Goal: Transaction & Acquisition: Book appointment/travel/reservation

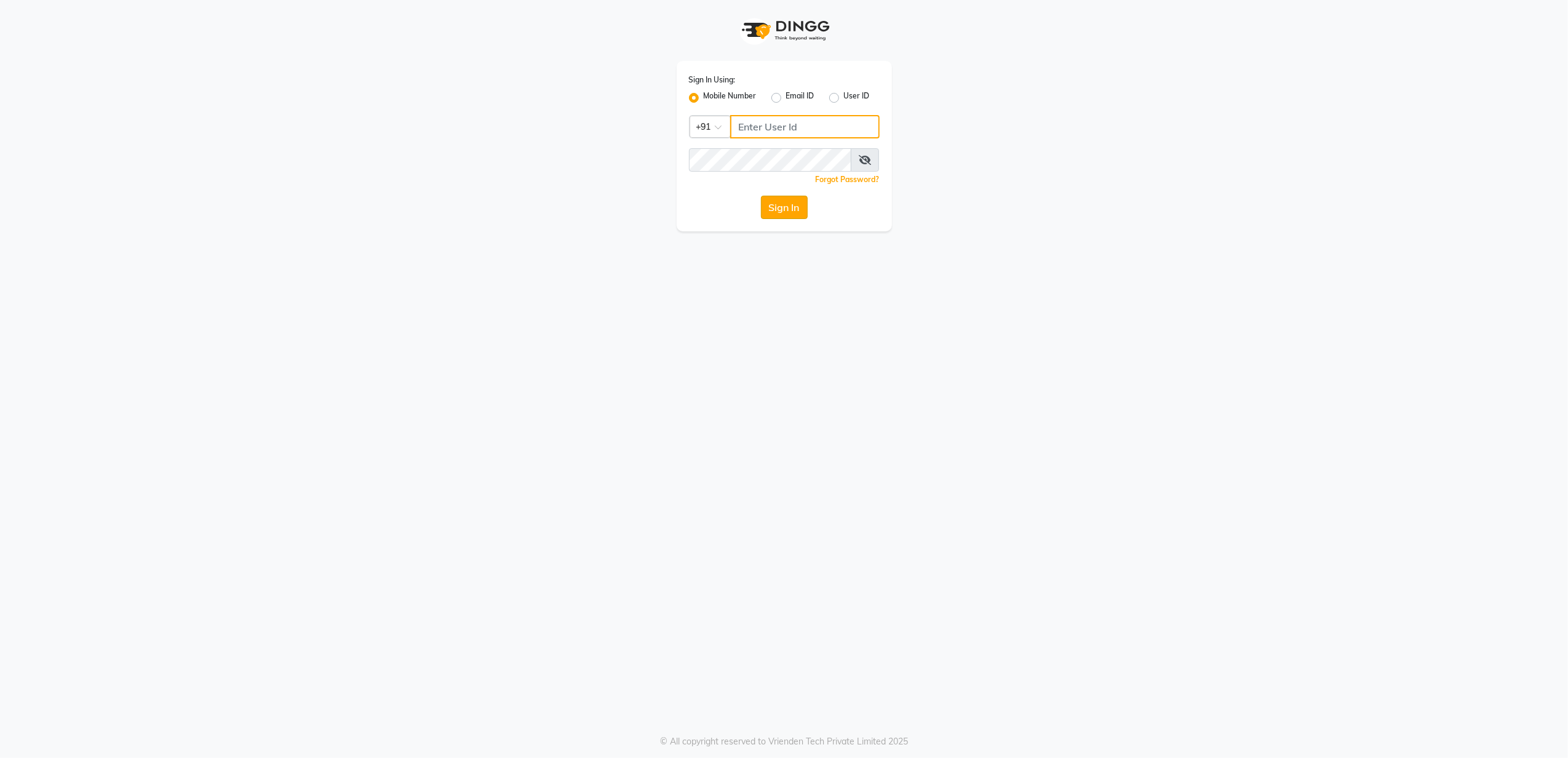
type input "8010688556"
click at [795, 210] on button "Sign In" at bounding box center [784, 207] width 46 height 24
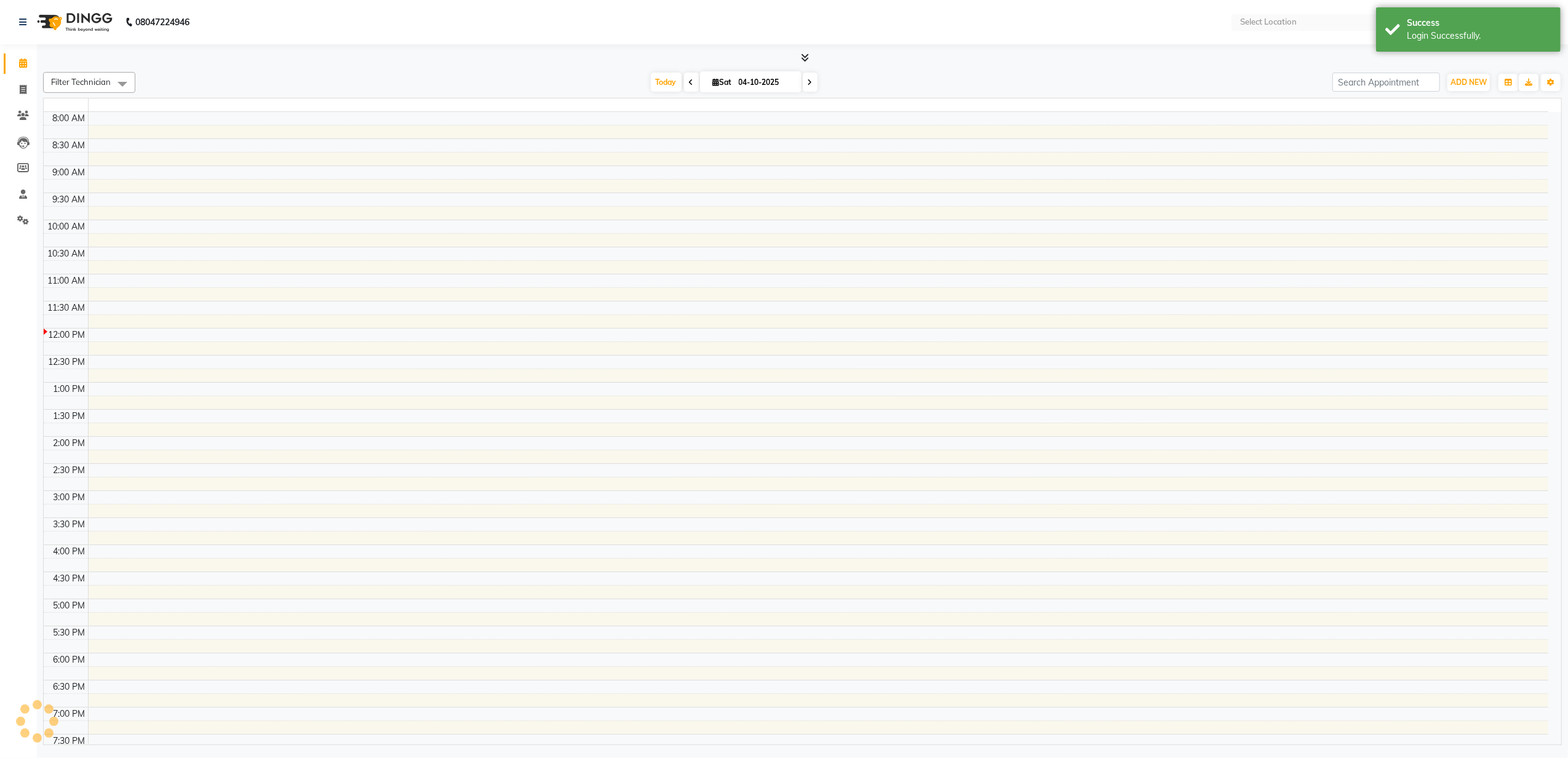
select select "en"
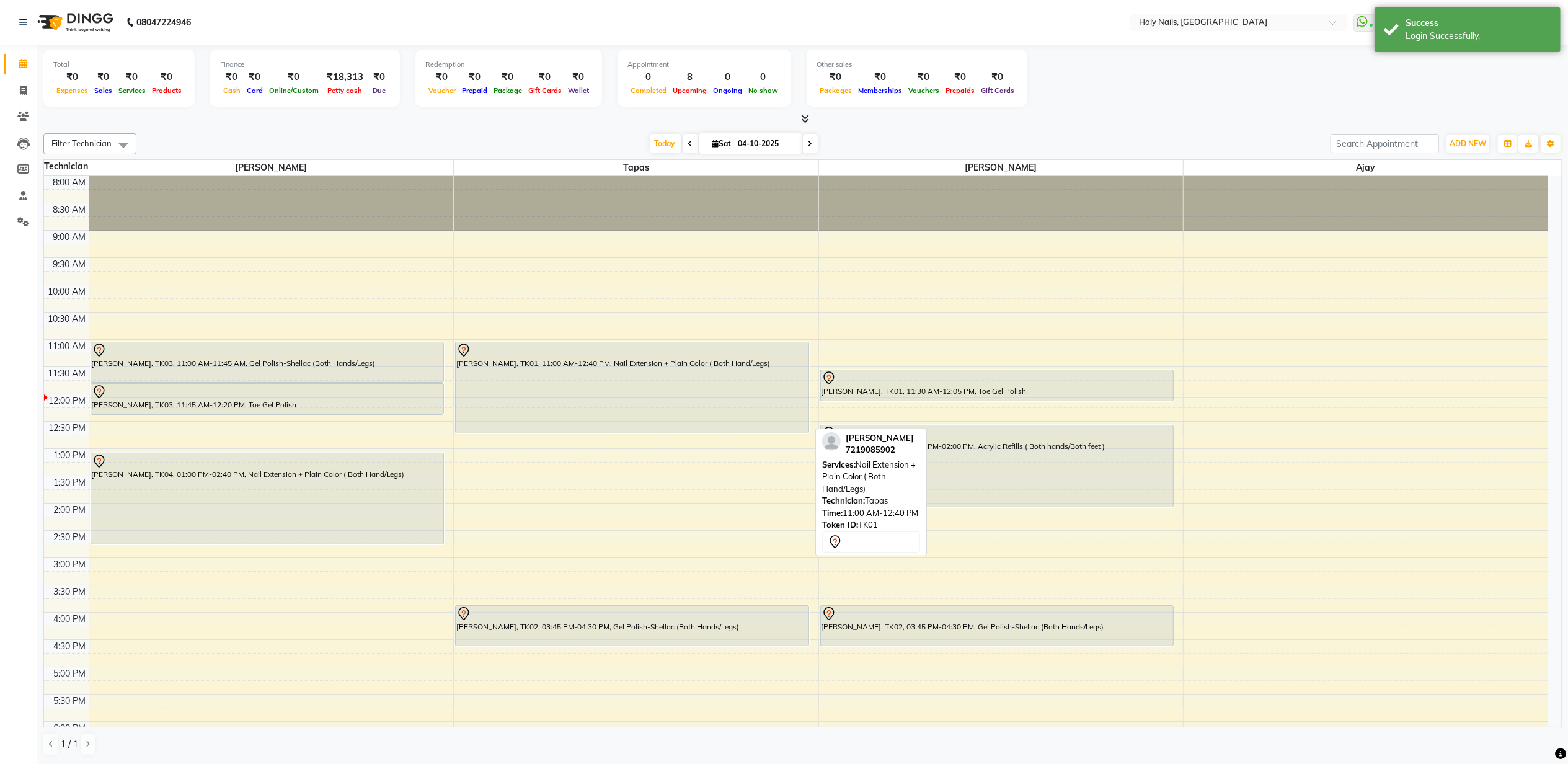
scroll to position [82, 0]
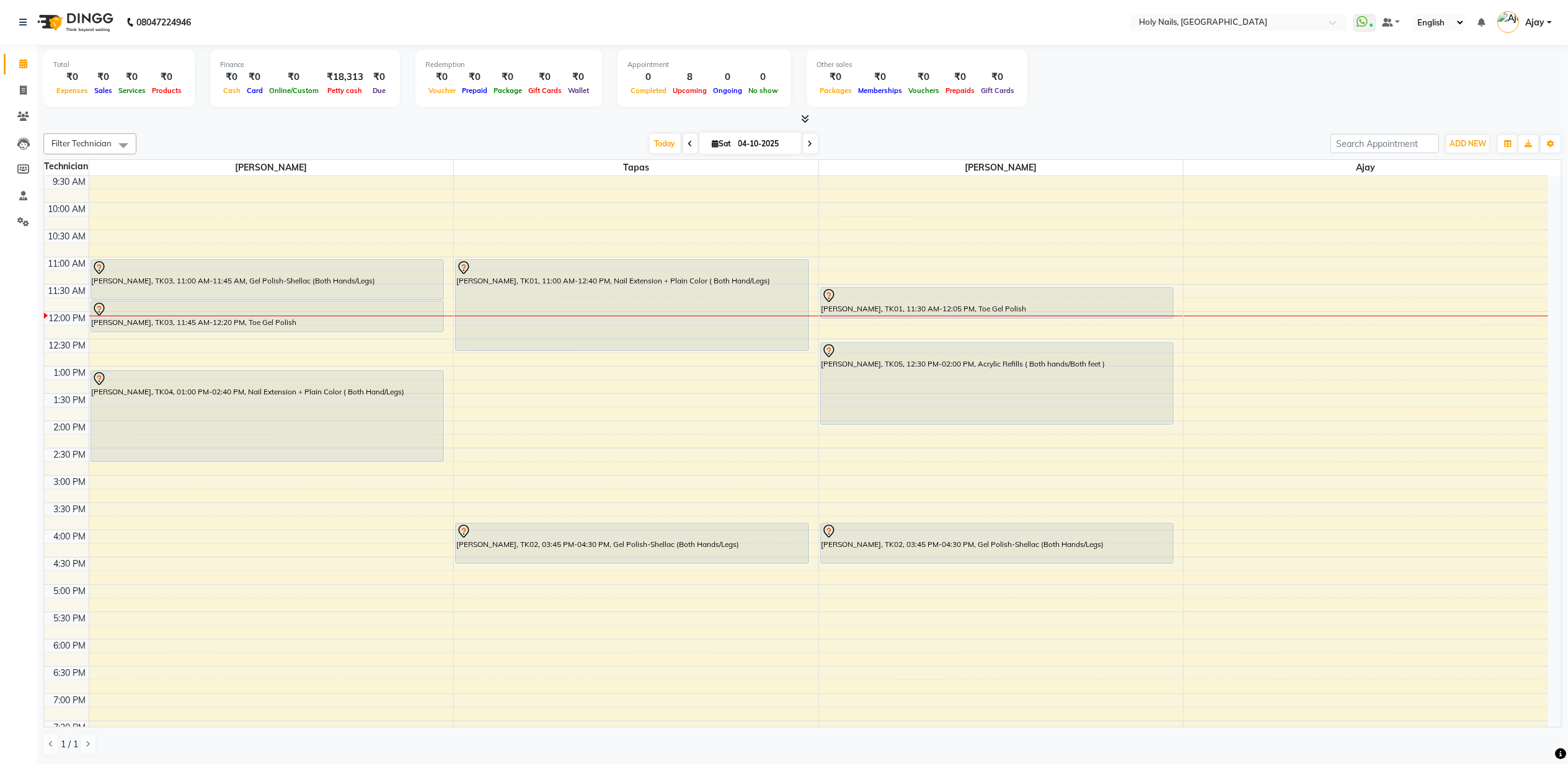
click at [739, 142] on input "04-10-2025" at bounding box center [765, 144] width 62 height 19
select select "10"
select select "2025"
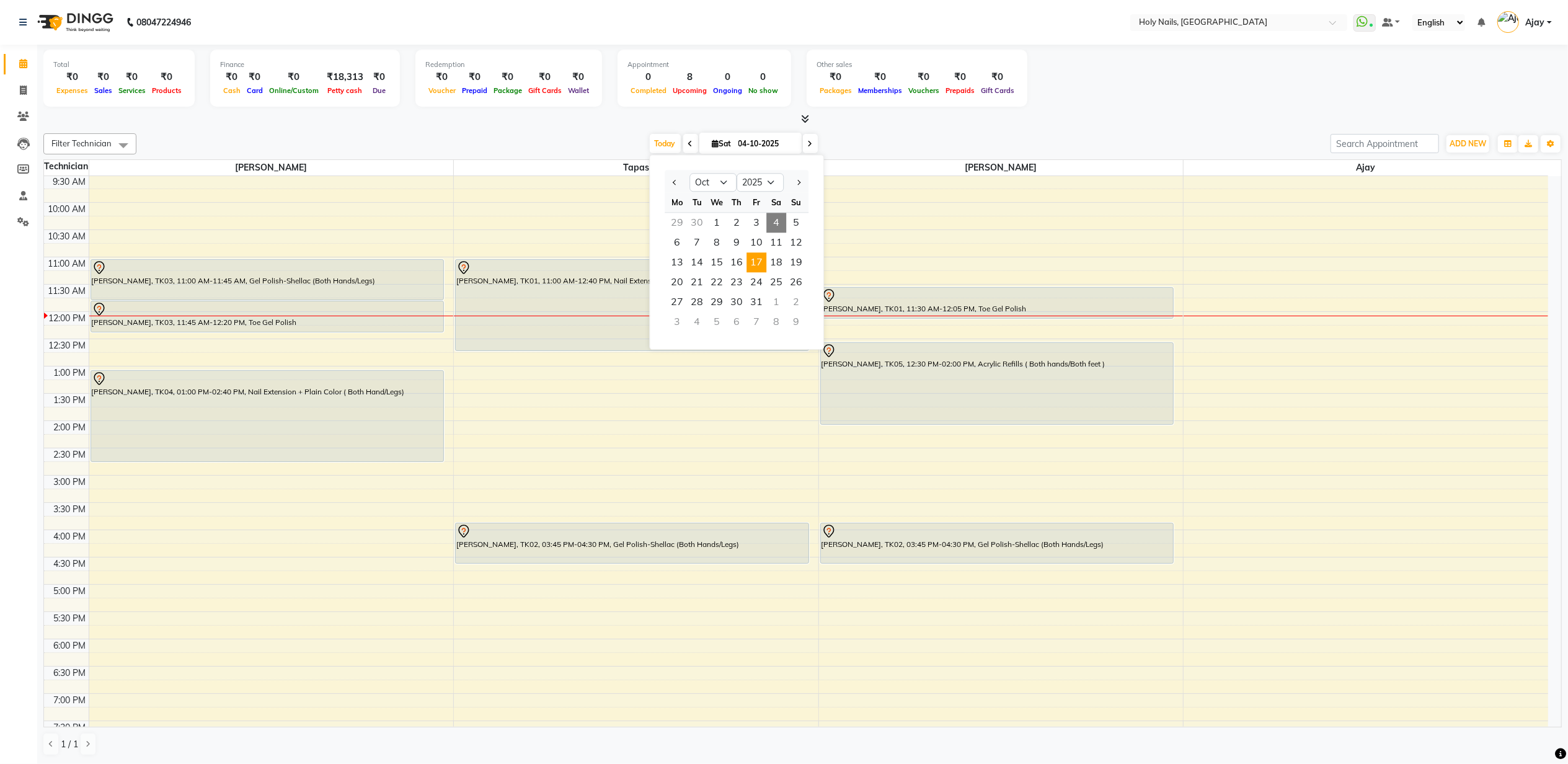
click at [757, 258] on span "17" at bounding box center [757, 262] width 20 height 20
type input "17-10-2025"
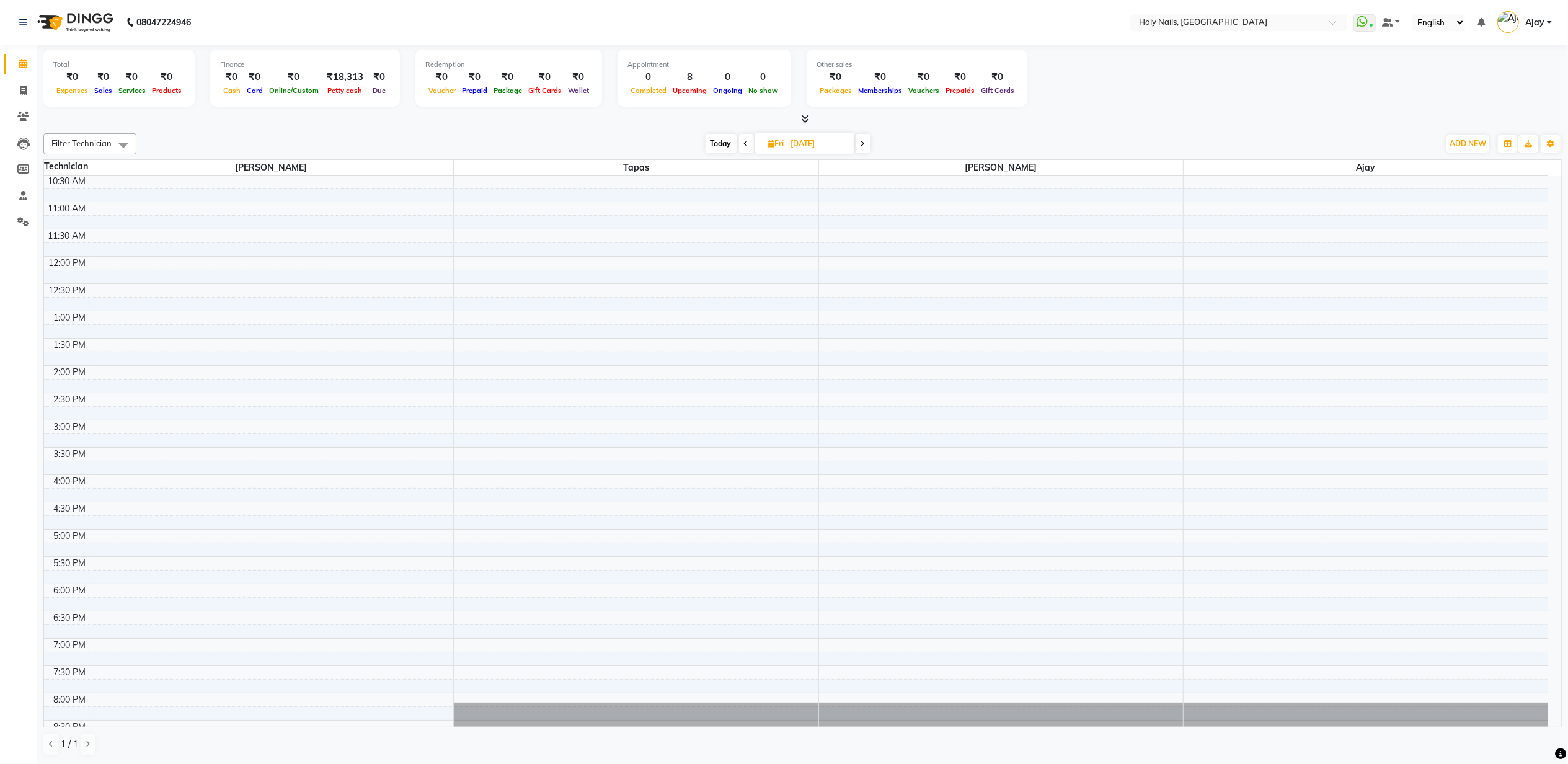
scroll to position [165, 0]
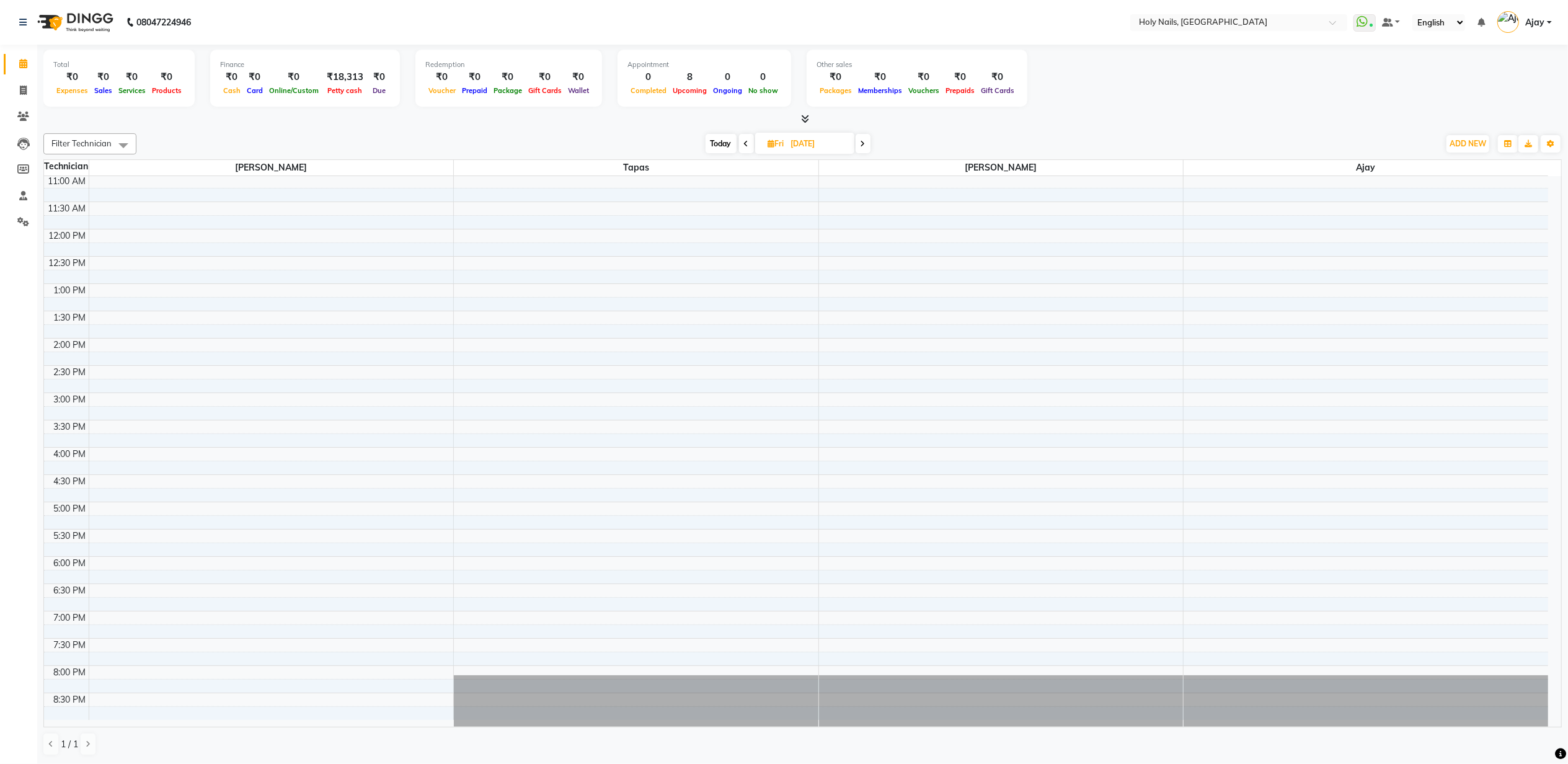
click at [350, 574] on div "8:00 AM 8:30 AM 9:00 AM 9:30 AM 10:00 AM 10:30 AM 11:00 AM 11:30 AM 12:00 PM 12…" at bounding box center [796, 365] width 1504 height 708
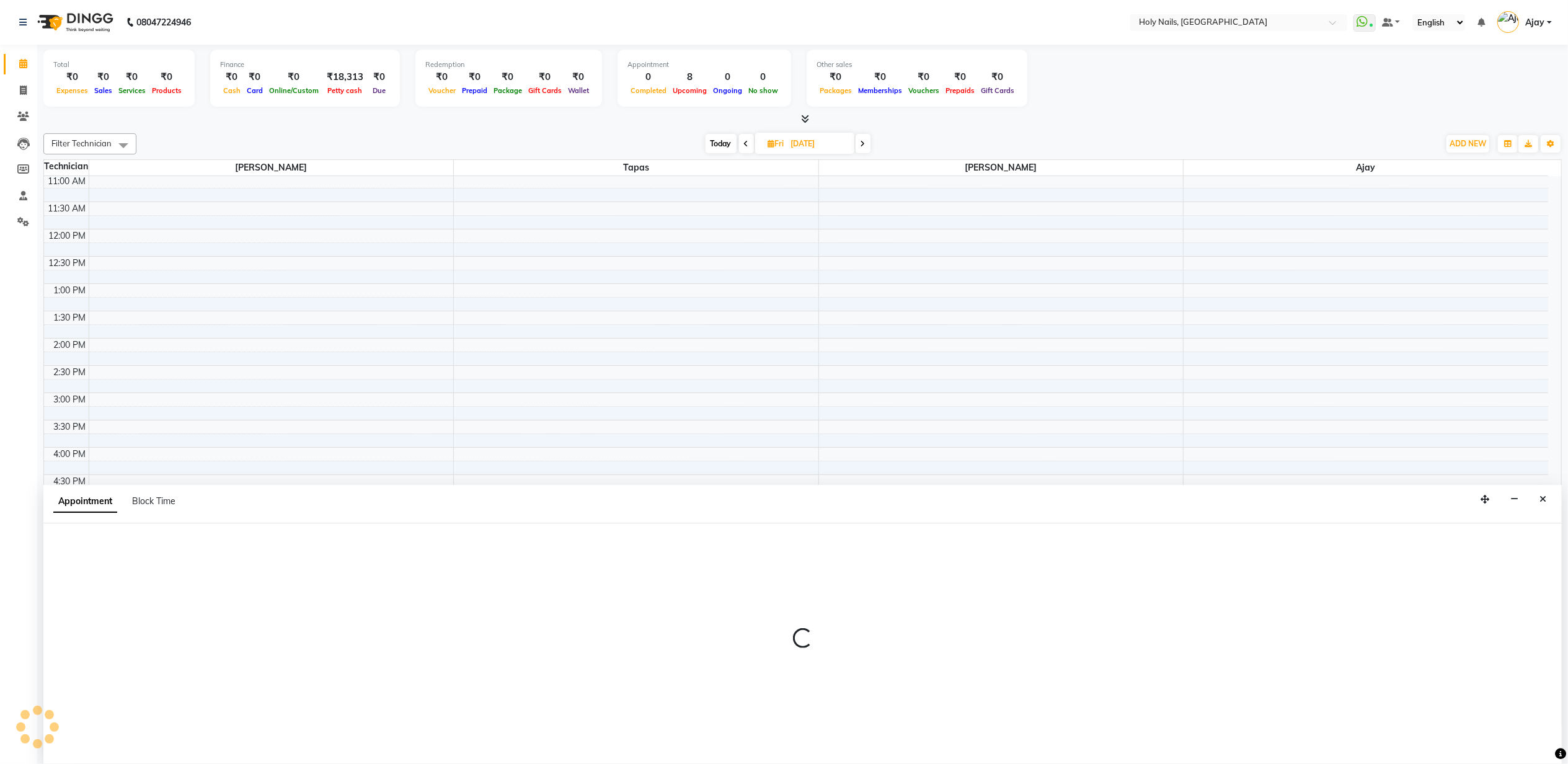
scroll to position [1, 0]
select select "43997"
select select "1080"
select select "tentative"
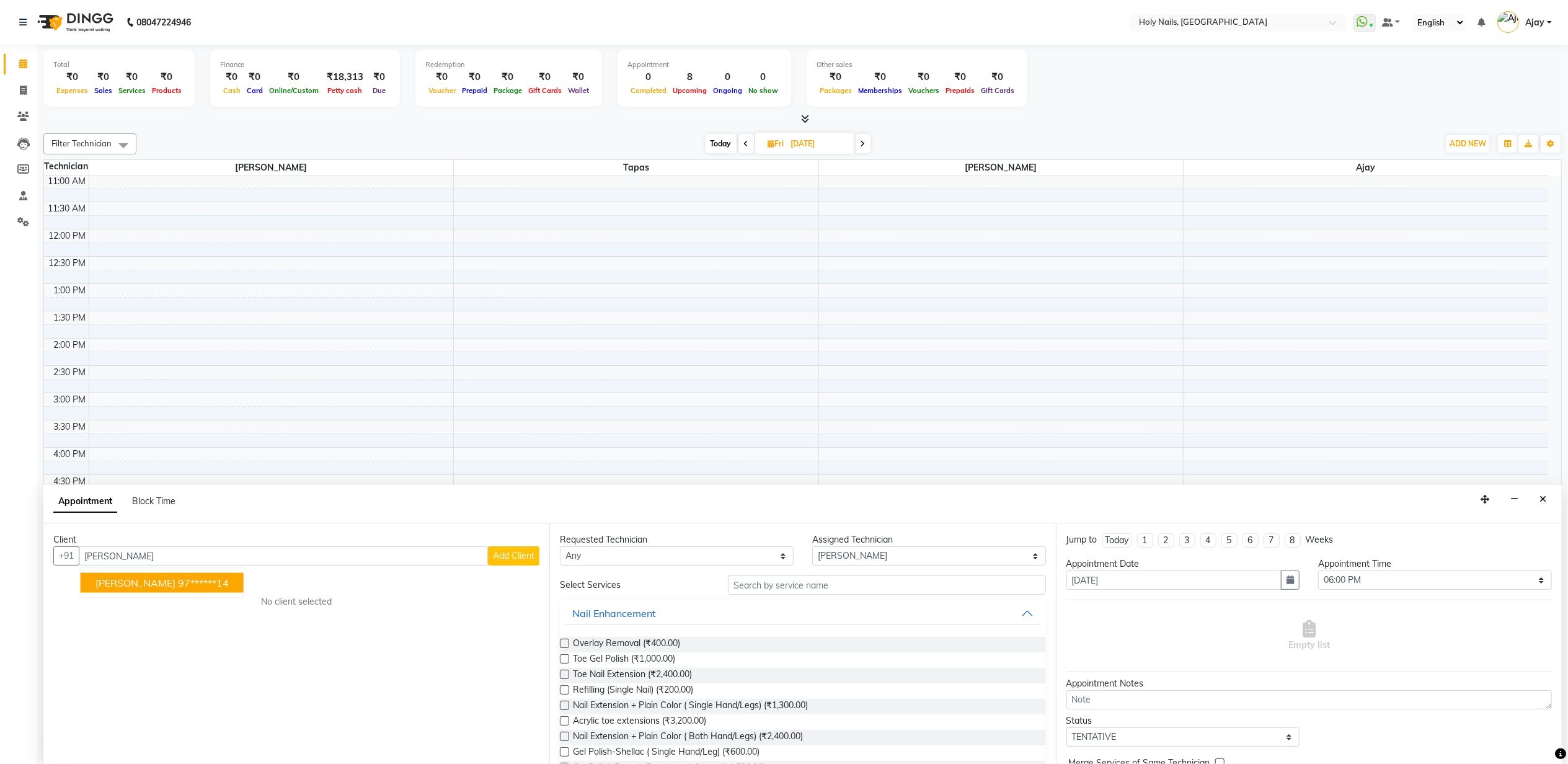
click at [181, 584] on ngb-highlight "97******14" at bounding box center [203, 583] width 51 height 12
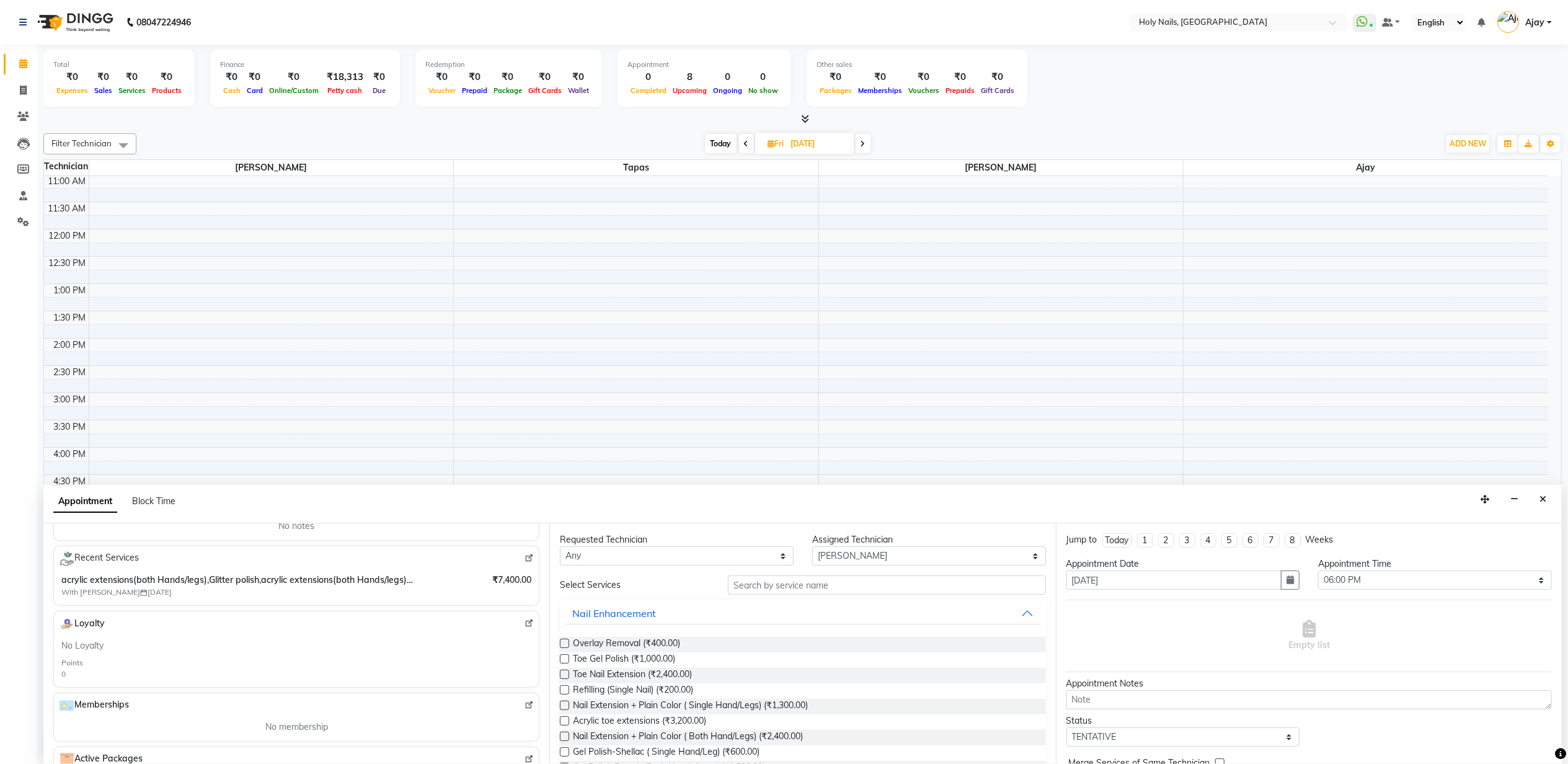
scroll to position [165, 0]
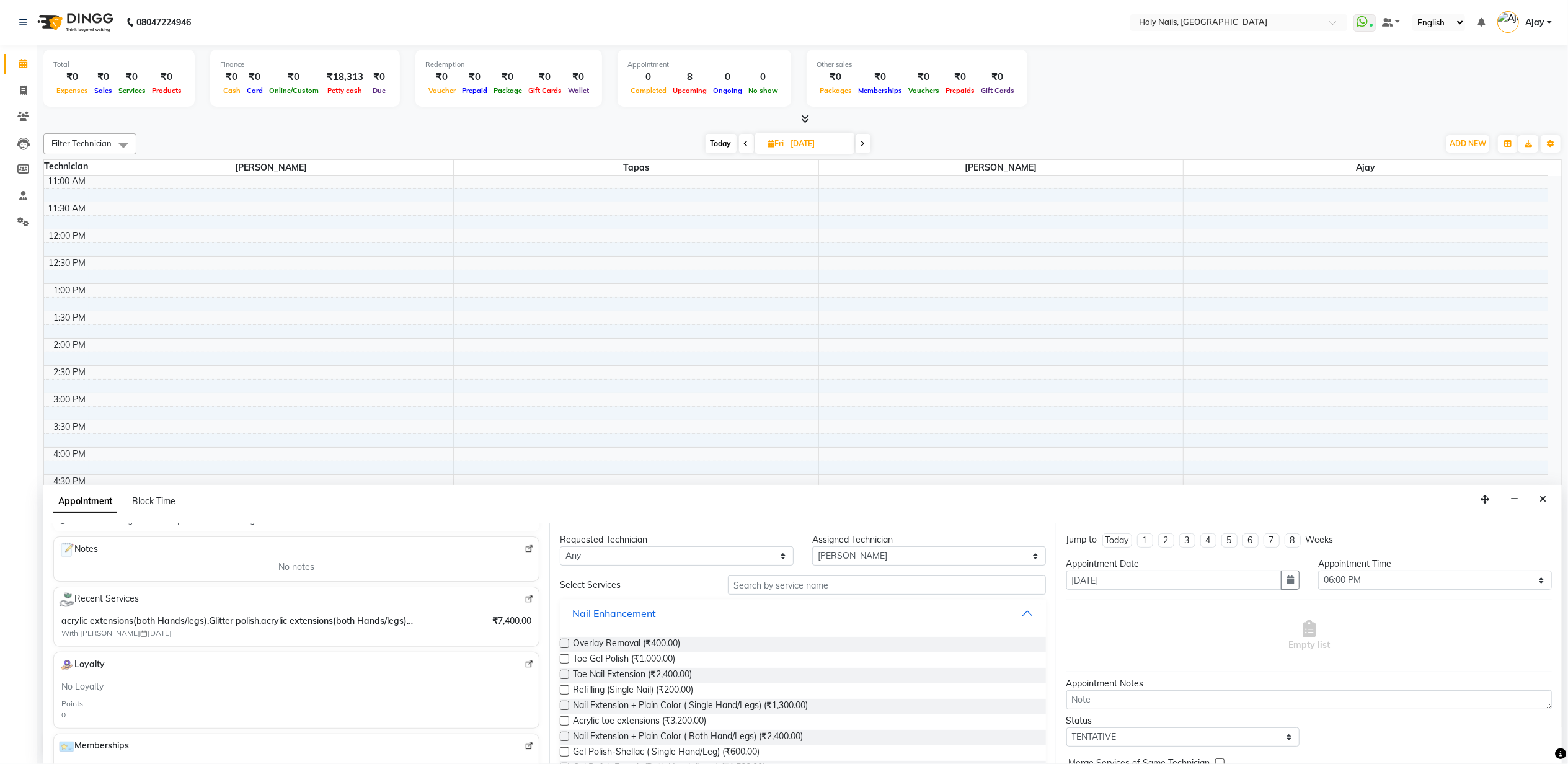
type input "97******14"
click at [801, 584] on input "text" at bounding box center [886, 585] width 318 height 19
type input "e"
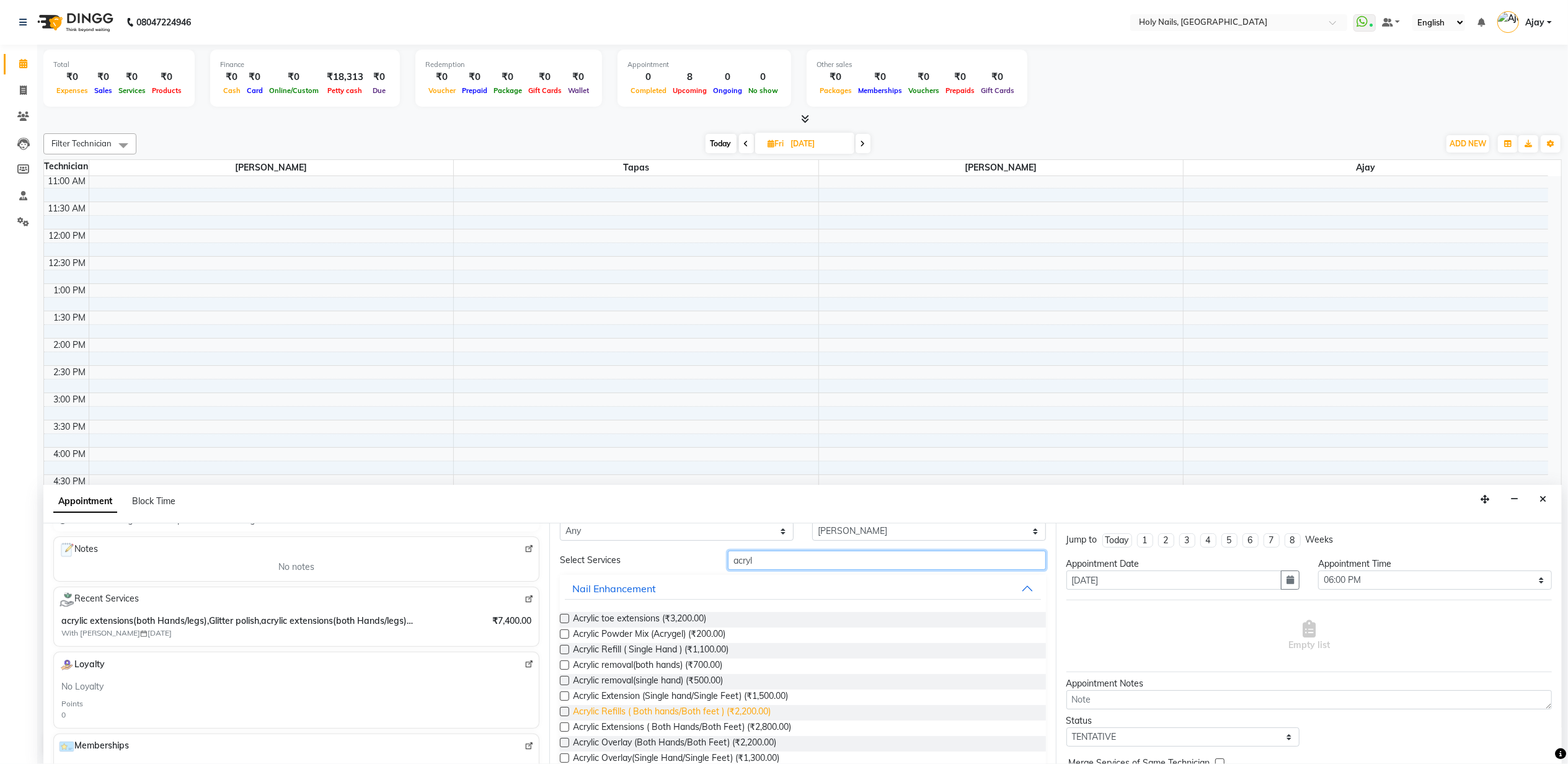
scroll to position [47, 0]
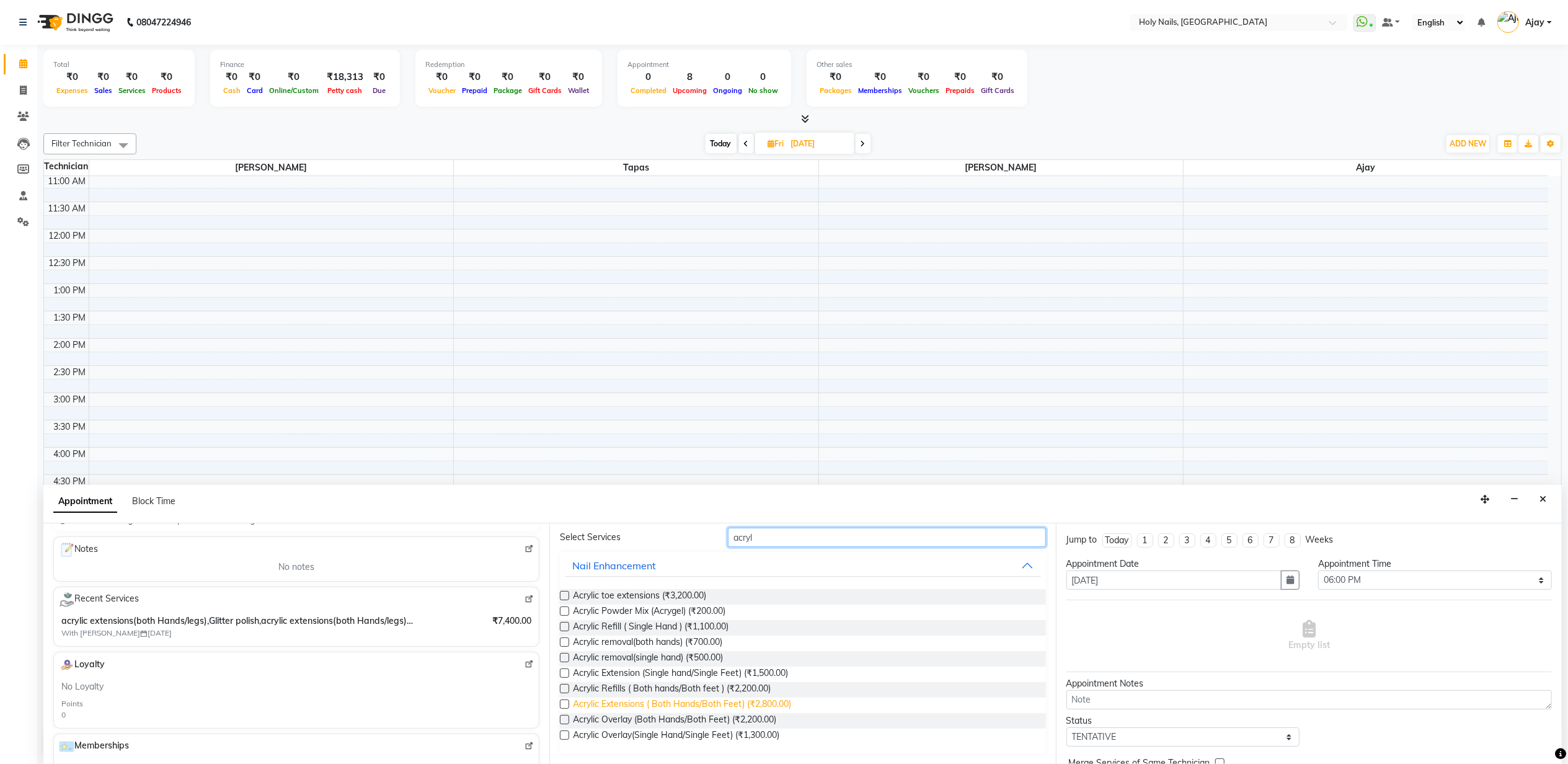
type input "acryl"
click at [710, 698] on span "Acrylic Extensions ( Both Hands/Both Feet) (₹2,800.00)" at bounding box center [682, 705] width 218 height 16
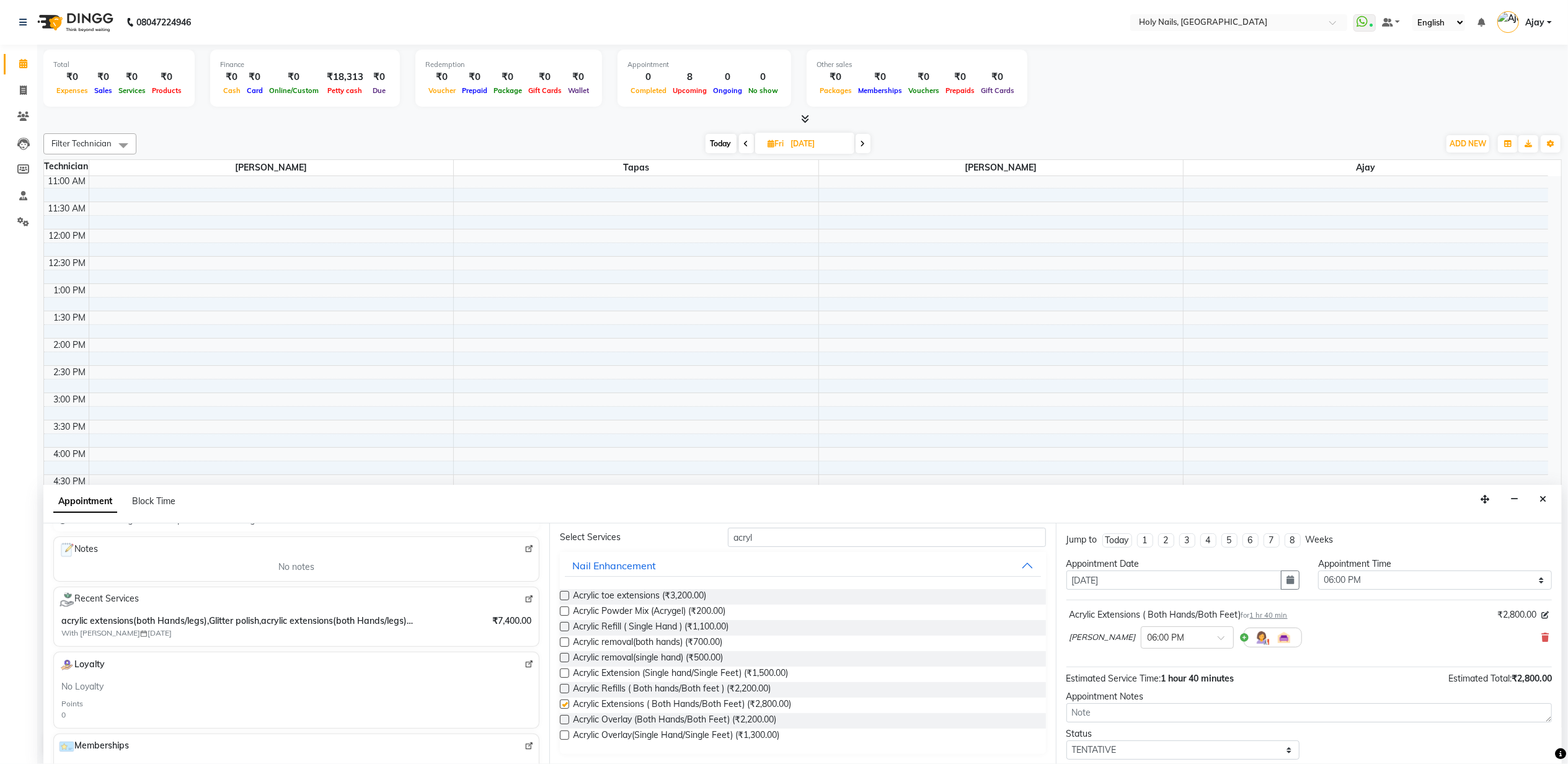
checkbox input "false"
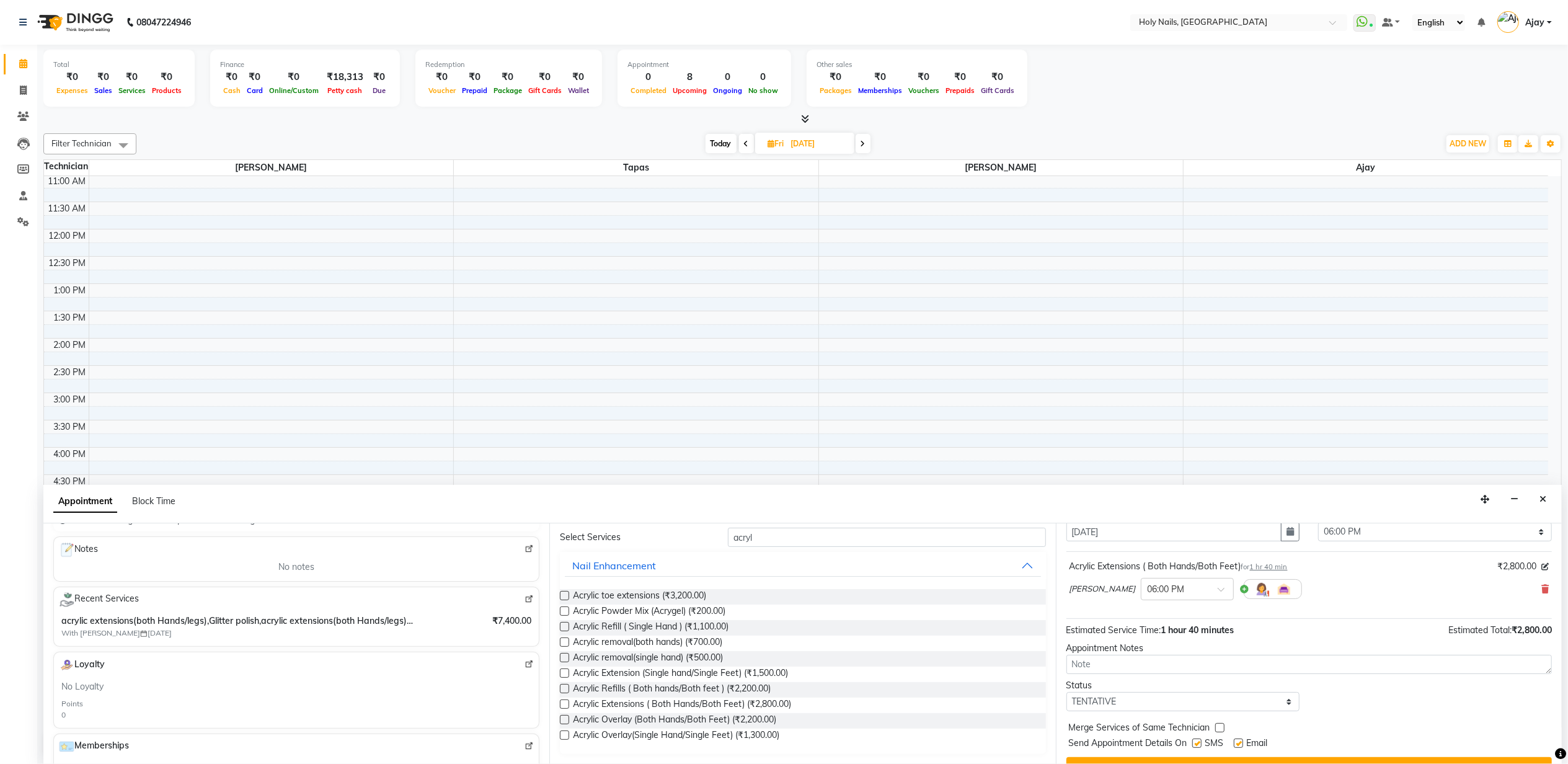
scroll to position [75, 0]
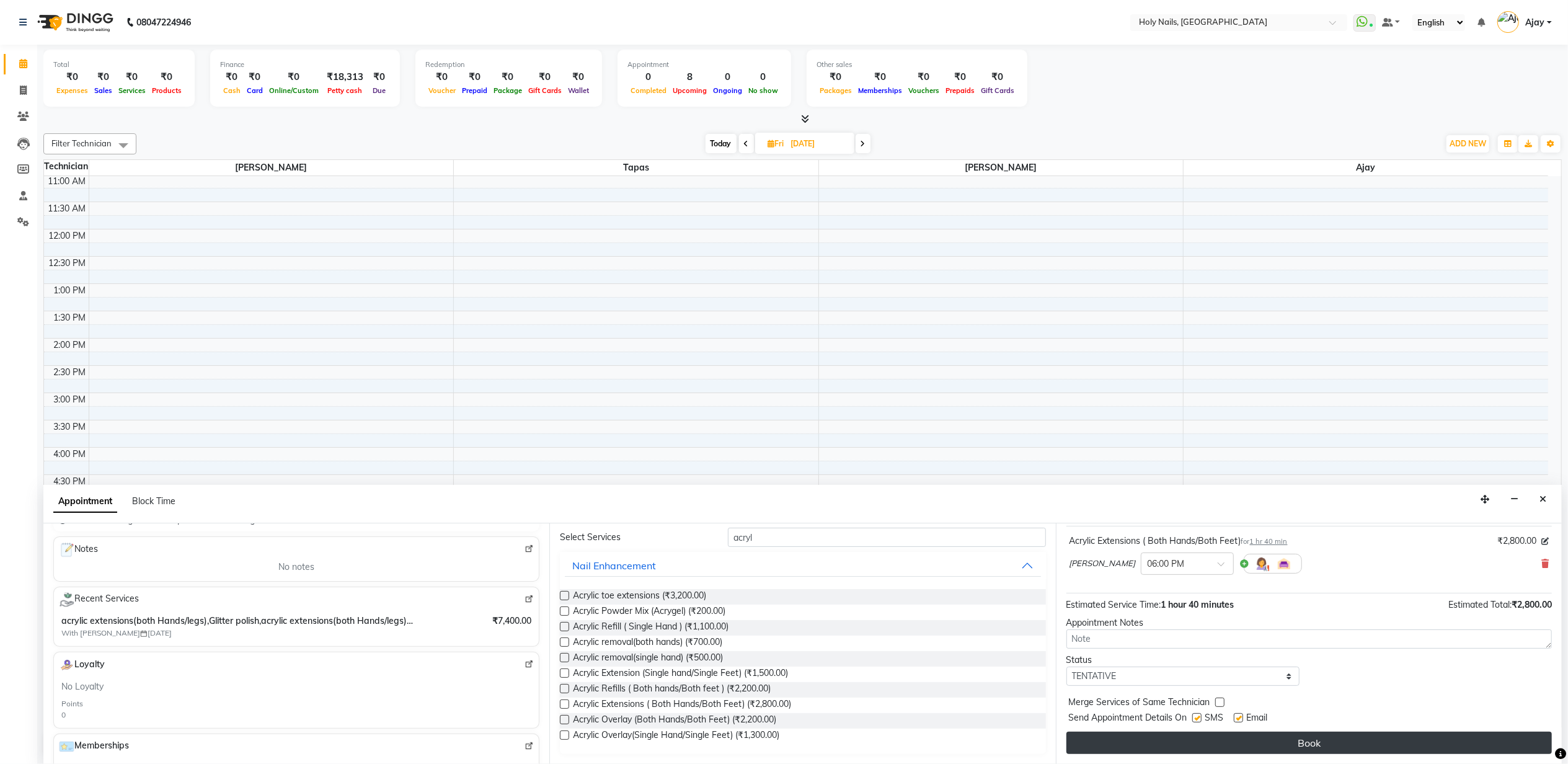
click at [1137, 737] on button "Book" at bounding box center [1310, 743] width 486 height 22
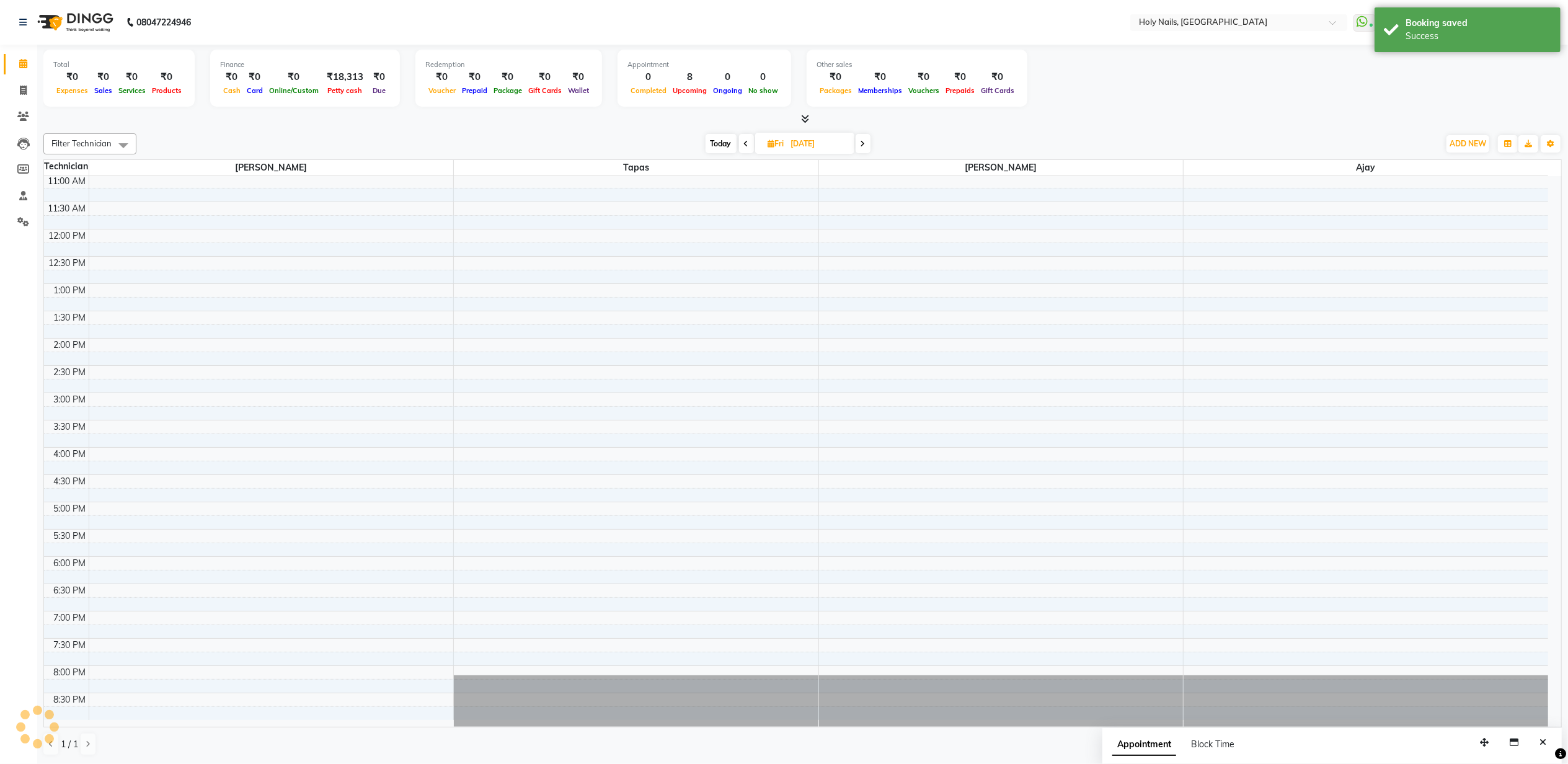
scroll to position [0, 0]
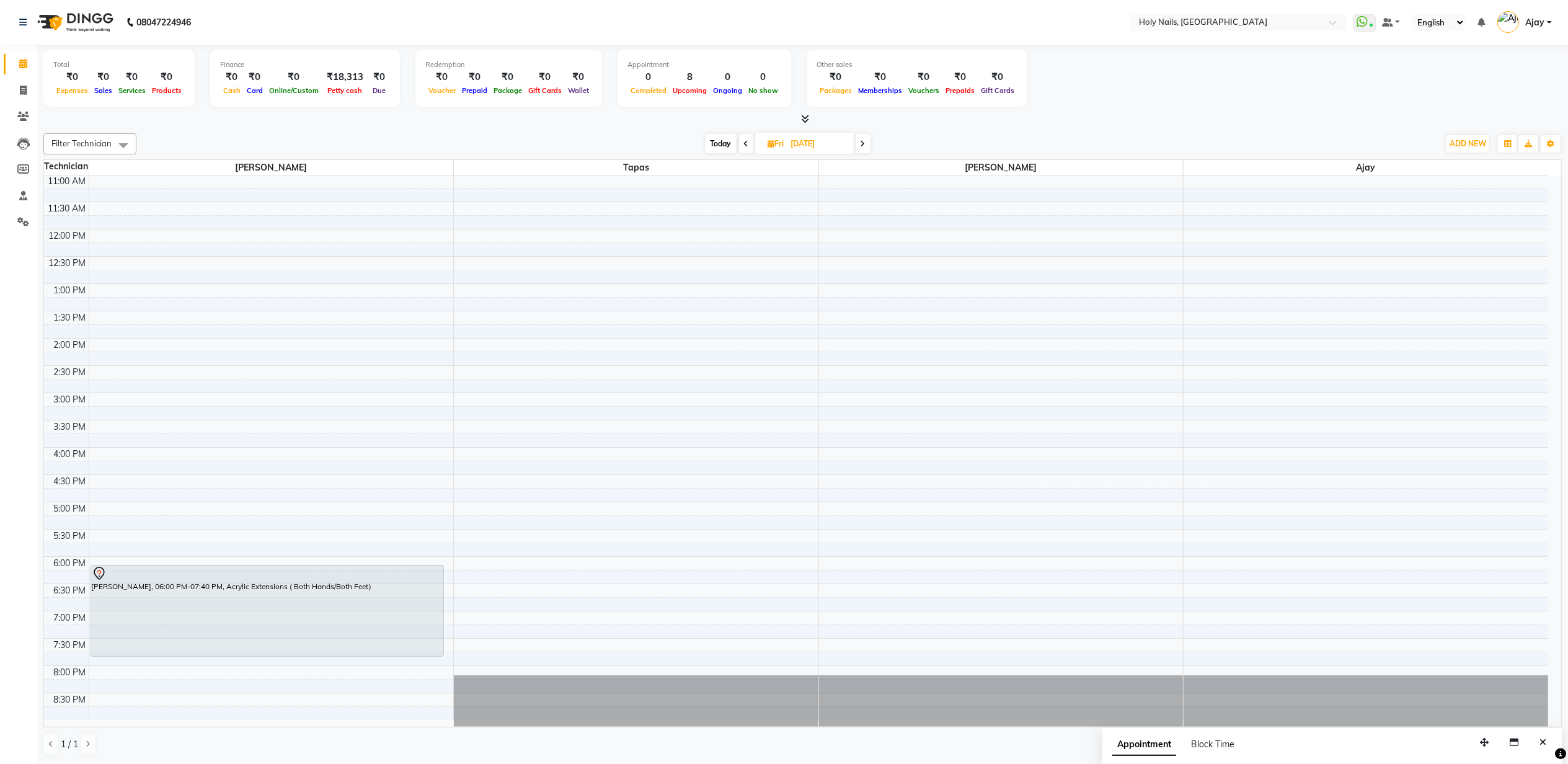
click at [720, 147] on span "Today" at bounding box center [721, 144] width 31 height 19
type input "04-10-2025"
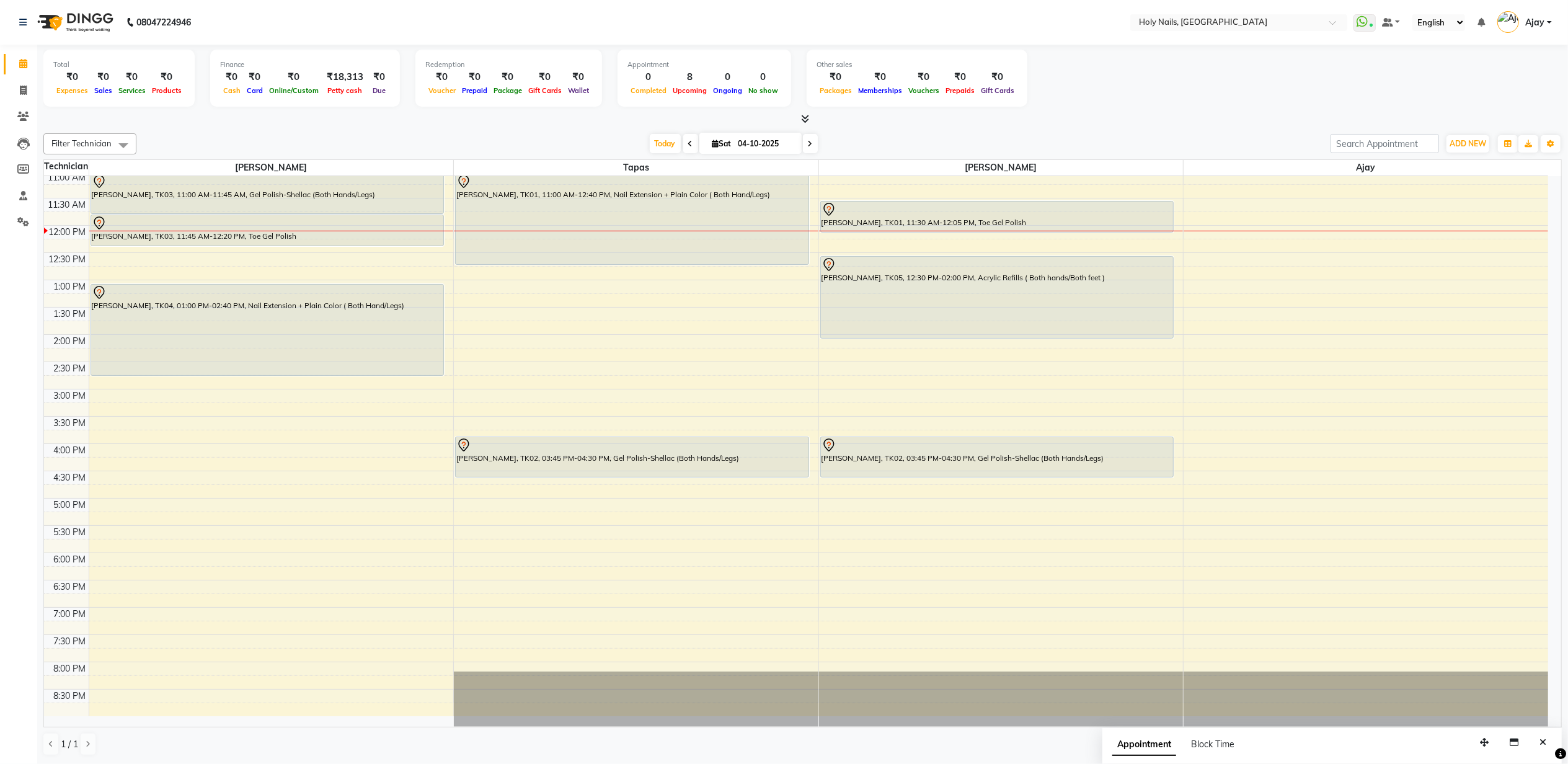
scroll to position [169, 0]
click at [140, 511] on div "8:00 AM 8:30 AM 9:00 AM 9:30 AM 10:00 AM 10:30 AM 11:00 AM 11:30 AM 12:00 PM 12…" at bounding box center [796, 361] width 1504 height 708
select select "43997"
select select "1020"
select select "tentative"
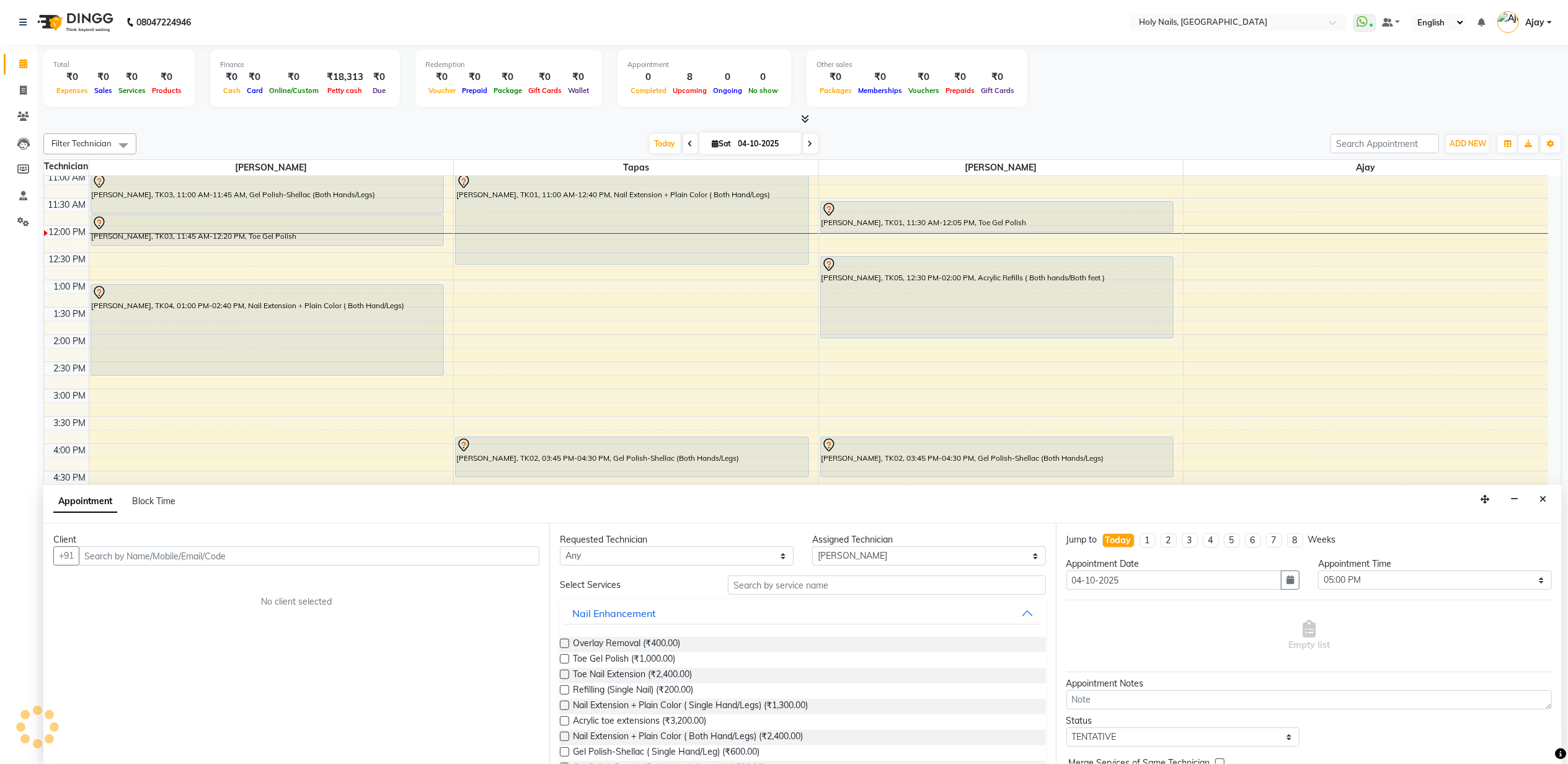
scroll to position [1, 0]
click at [211, 559] on input "text" at bounding box center [309, 556] width 461 height 19
click at [199, 580] on ngb-highlight "90******71" at bounding box center [203, 583] width 51 height 12
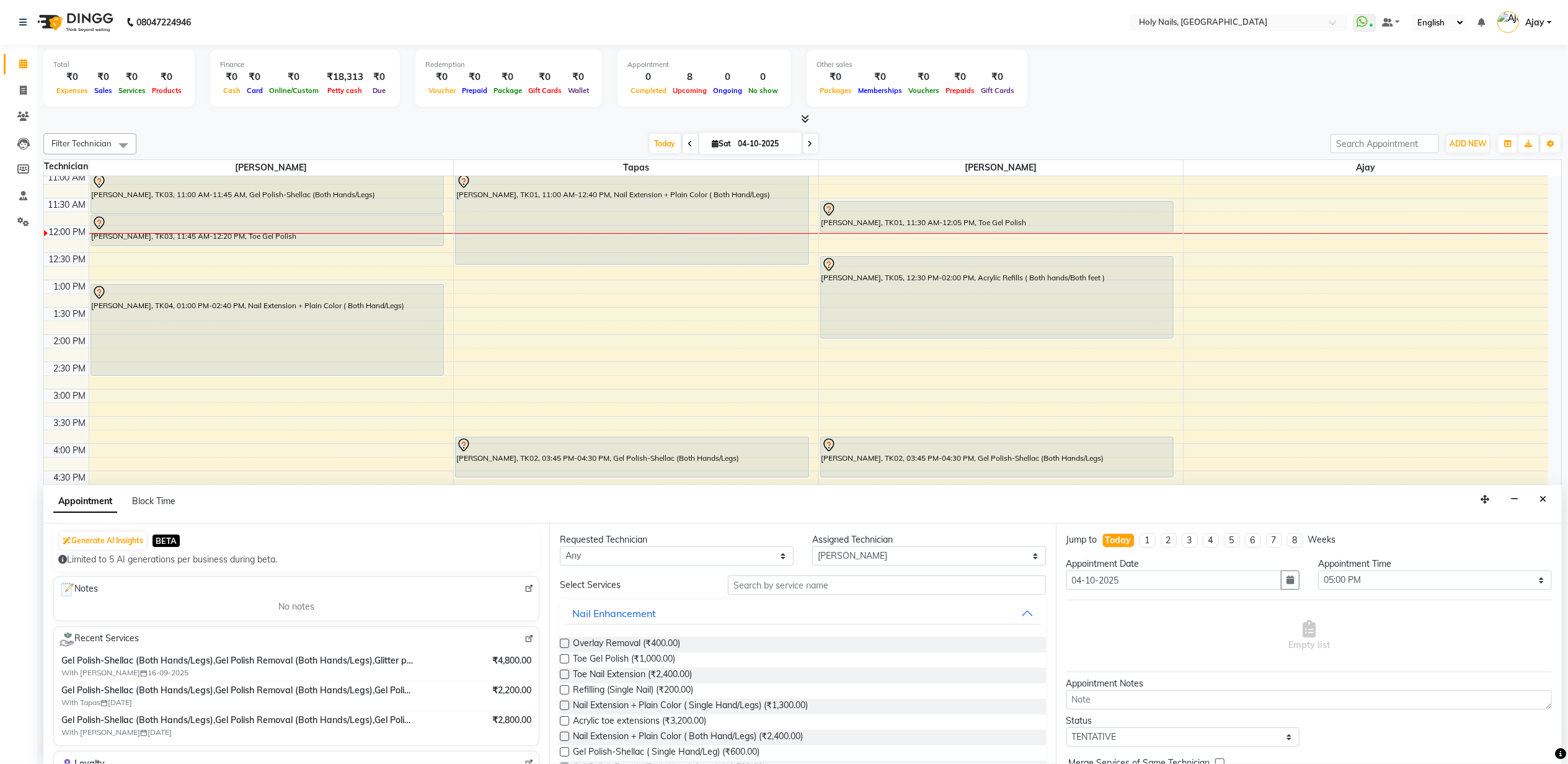
scroll to position [165, 0]
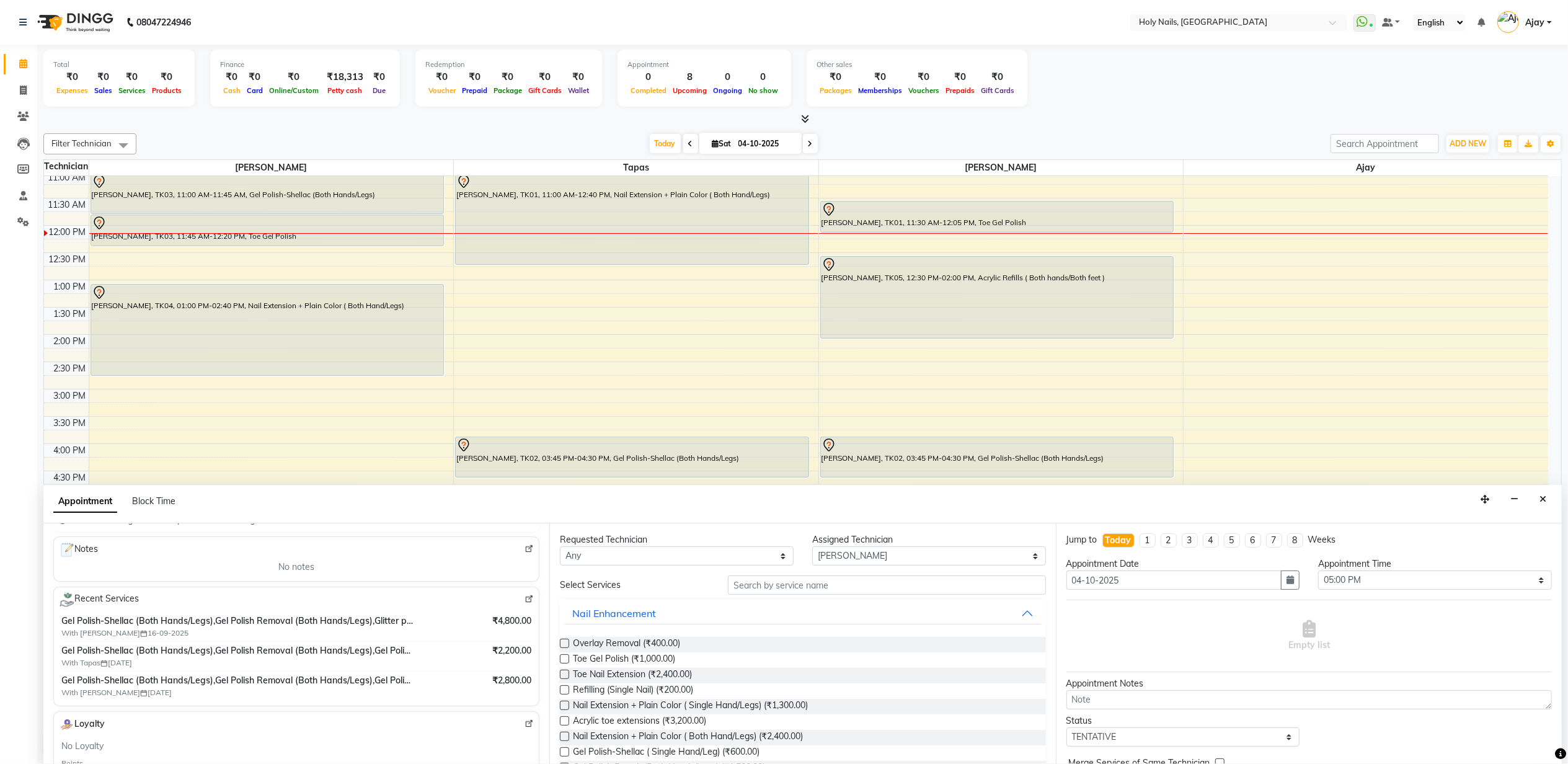
type input "90******71"
click at [830, 574] on div "Requested Technician Any Ajay Prosanjit Tapas Vishwajeet Assigned Technician Se…" at bounding box center [802, 643] width 506 height 240
click at [778, 591] on input "text" at bounding box center [886, 585] width 318 height 19
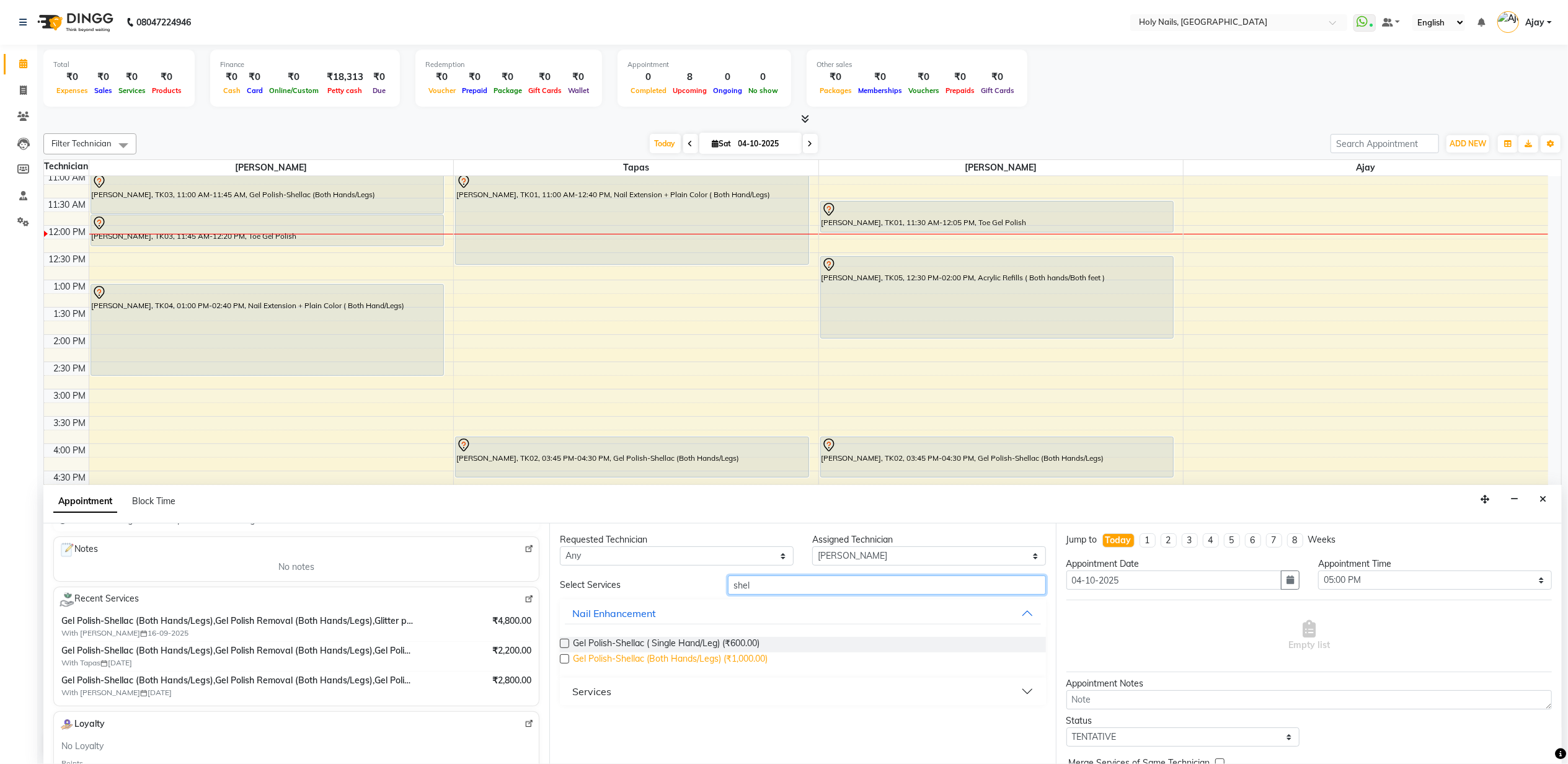
type input "shel"
click at [734, 655] on span "Gel Polish-Shellac (Both Hands/Legs) (₹1,000.00)" at bounding box center [670, 660] width 195 height 16
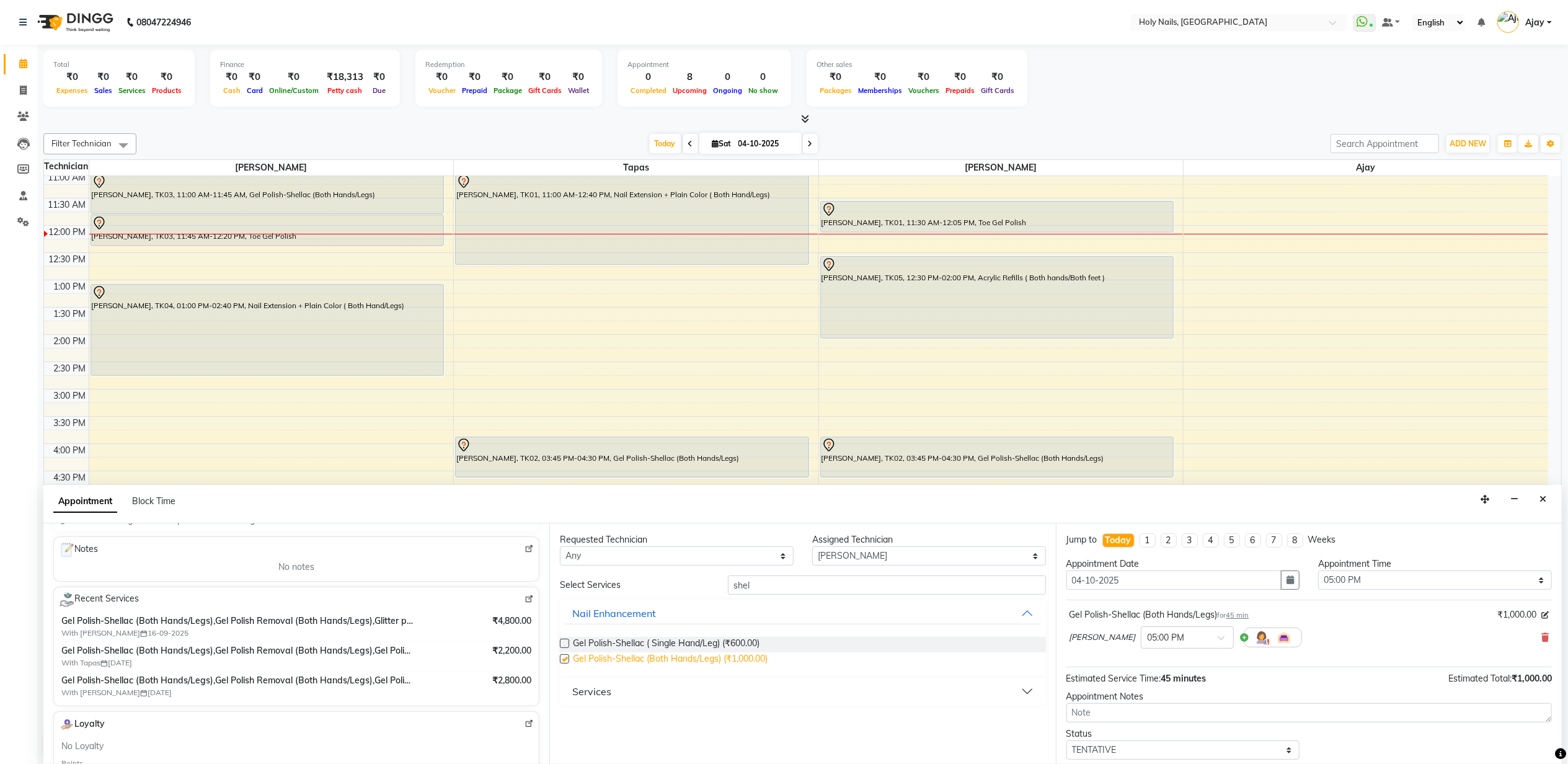
checkbox input "false"
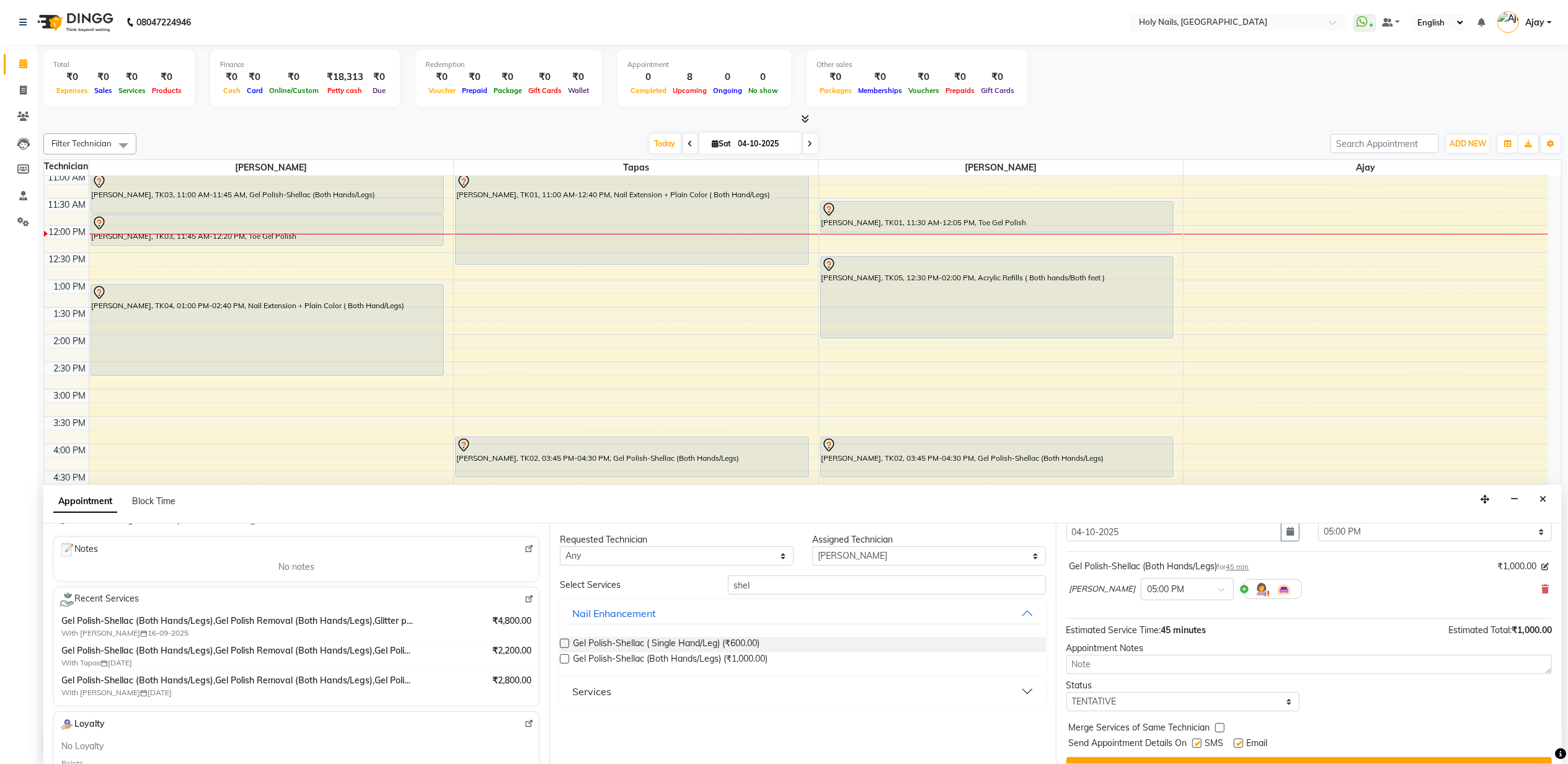
scroll to position [75, 0]
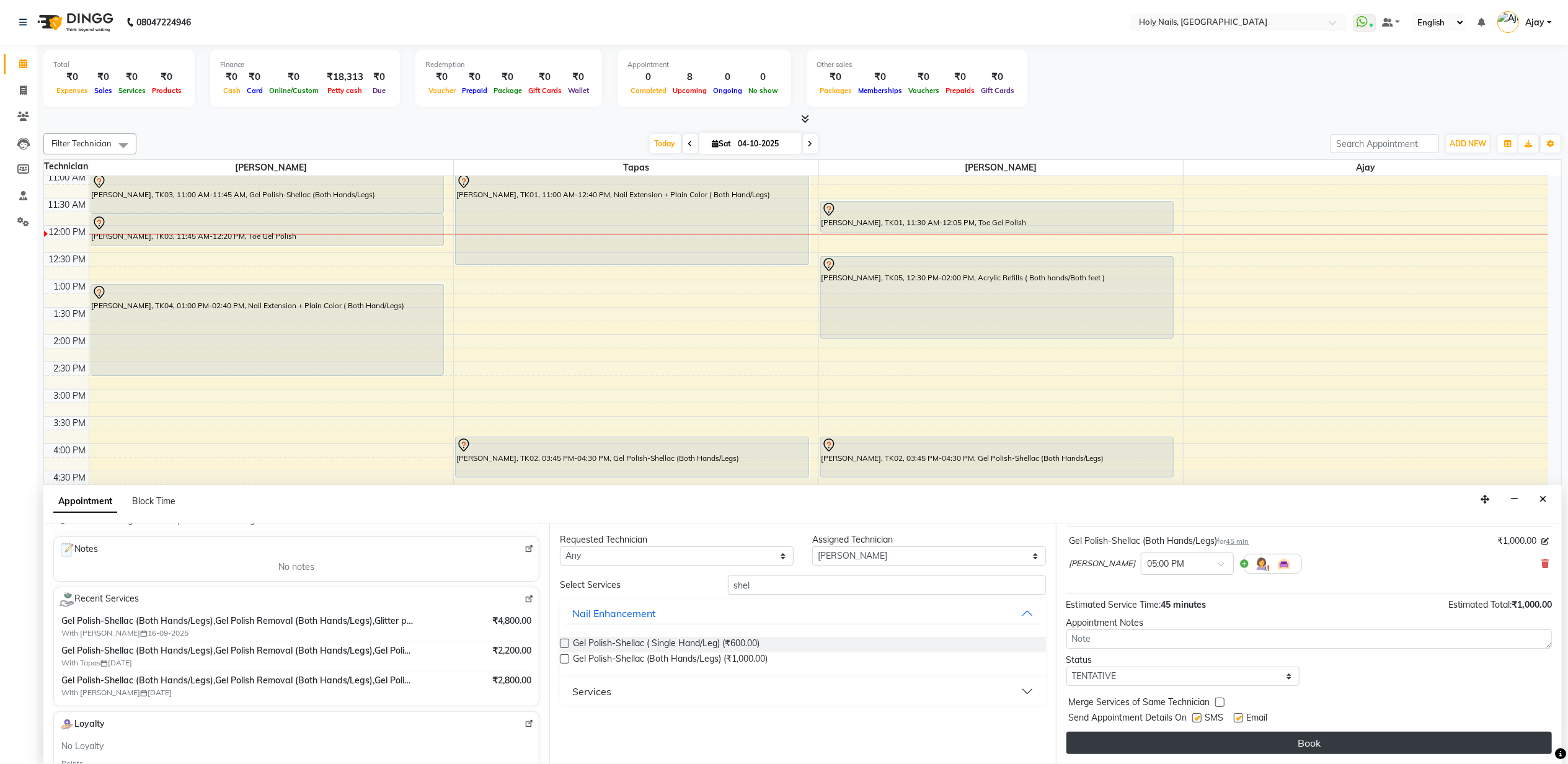
click at [1222, 742] on button "Book" at bounding box center [1310, 743] width 486 height 22
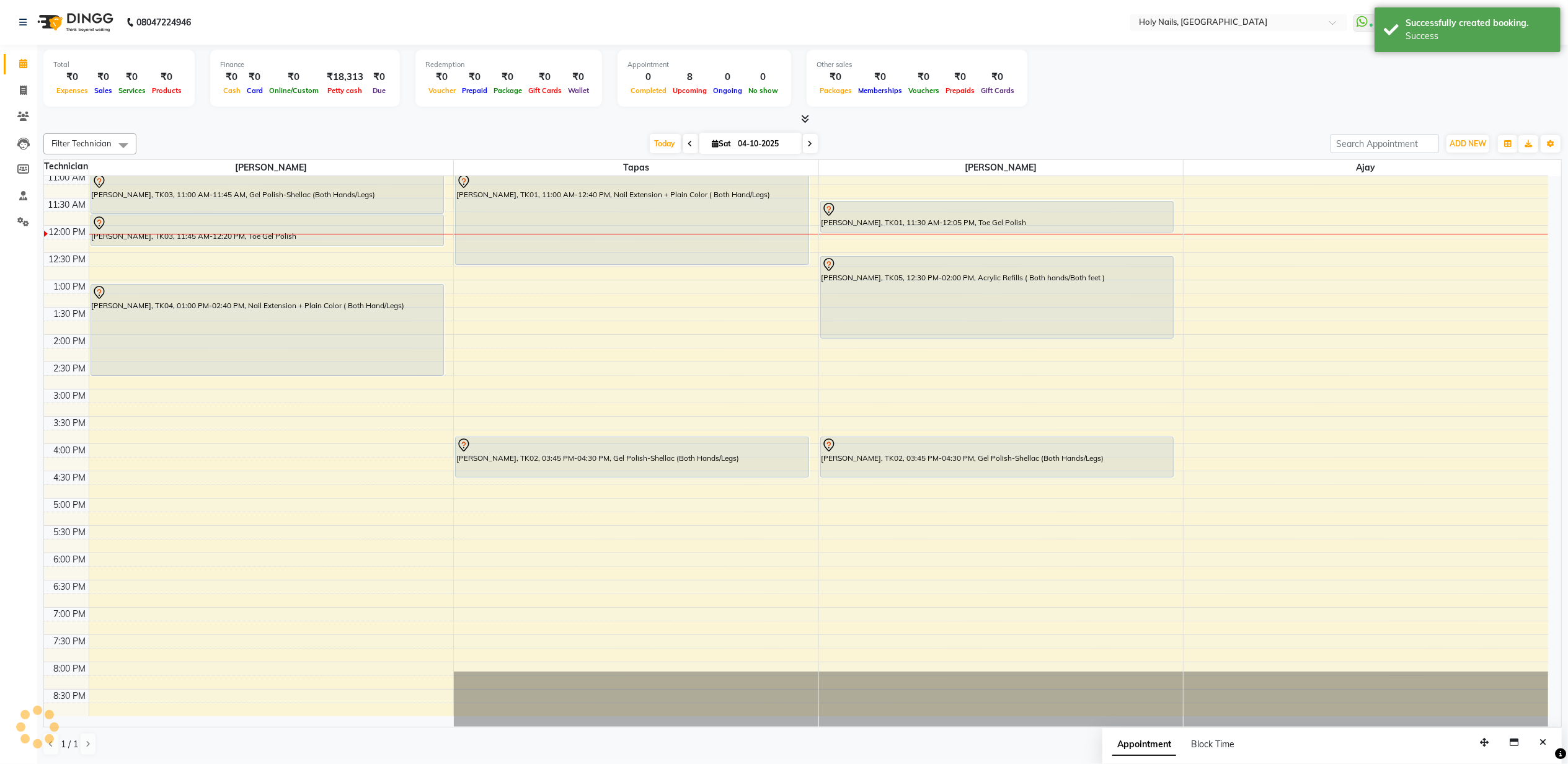
scroll to position [0, 0]
